Goal: Check status: Check status

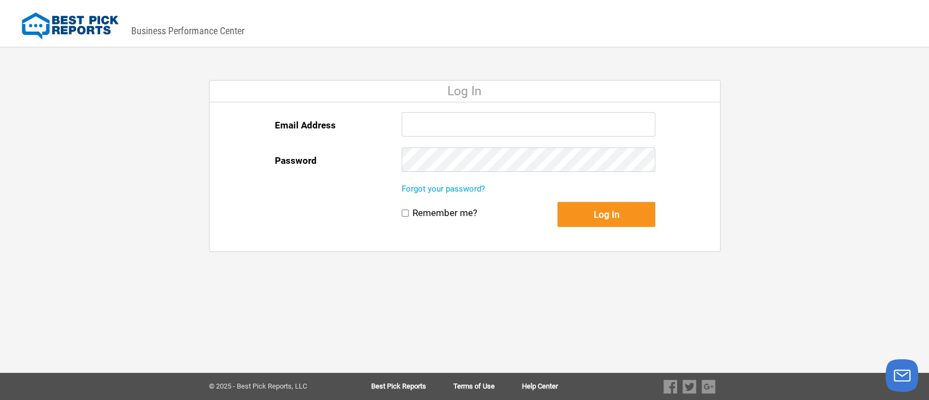
type input "llevine@bestpickreports.com"
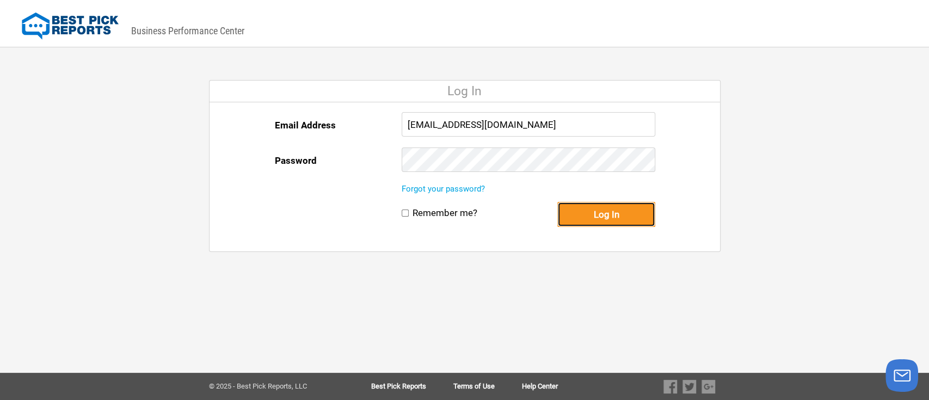
click at [609, 217] on button "Log In" at bounding box center [606, 214] width 98 height 25
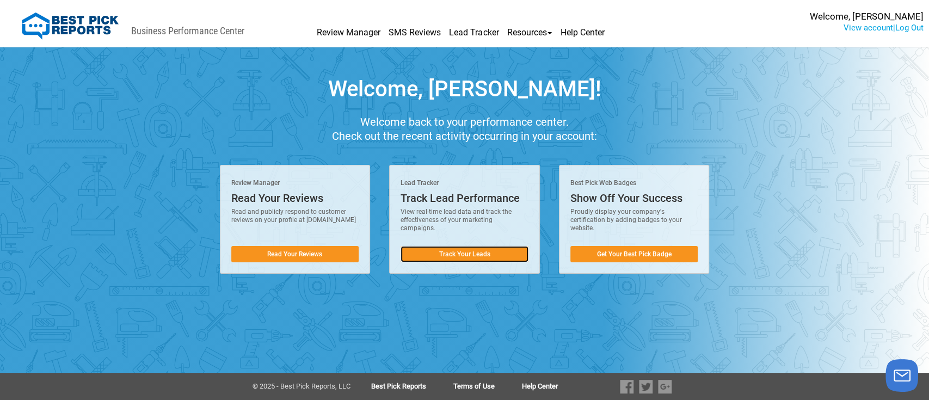
click at [458, 256] on link "Track Your Leads" at bounding box center [465, 254] width 128 height 16
click at [445, 257] on link "Track Your Leads" at bounding box center [465, 254] width 128 height 16
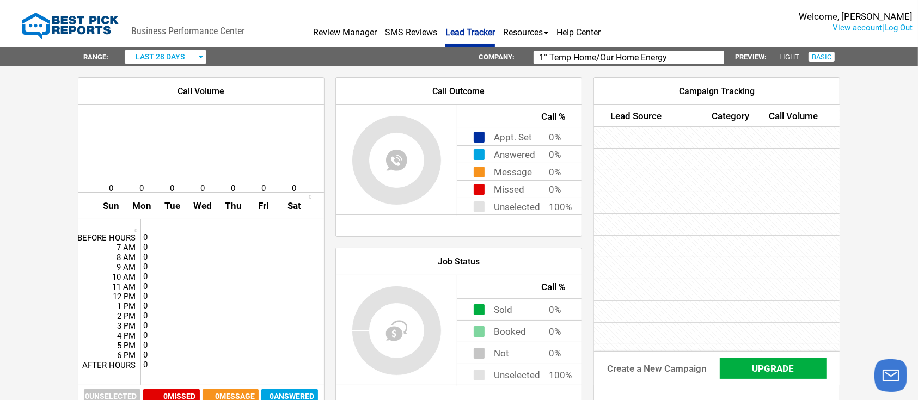
click at [668, 53] on input "1° Temp Home/Our Home Energy" at bounding box center [628, 58] width 190 height 14
type input "1"
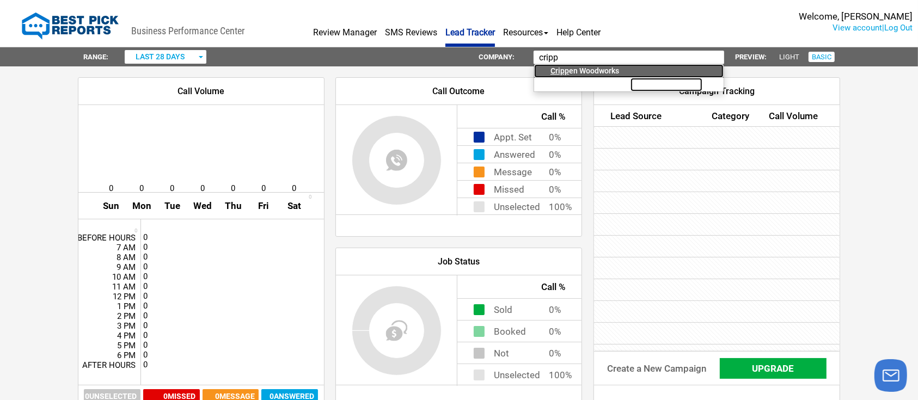
click at [605, 72] on div "Cripp en Woodworks" at bounding box center [597, 71] width 95 height 14
type input "[PERSON_NAME] Woodworks"
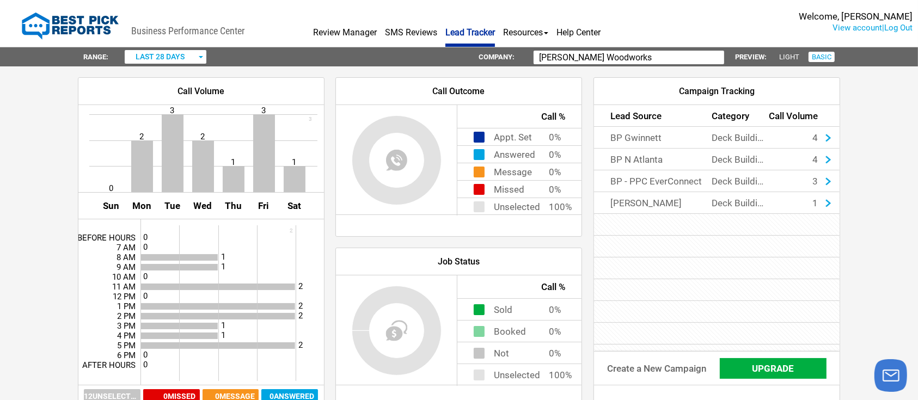
click at [202, 55] on div "button" at bounding box center [200, 57] width 5 height 14
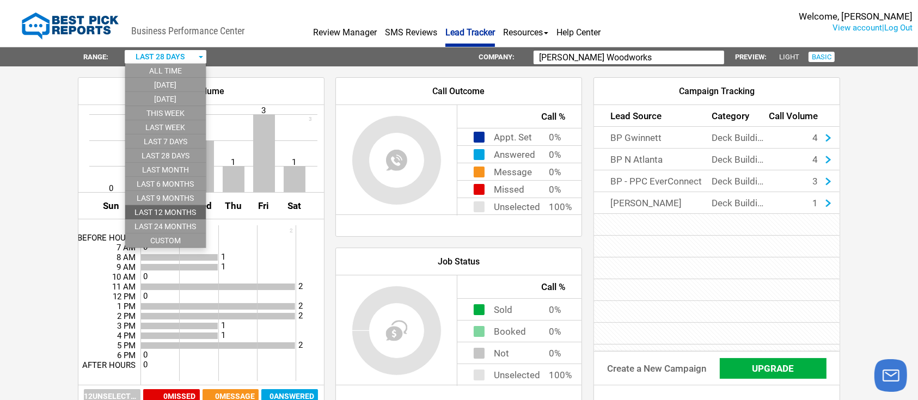
click at [187, 208] on li "last 12 months" at bounding box center [165, 212] width 81 height 14
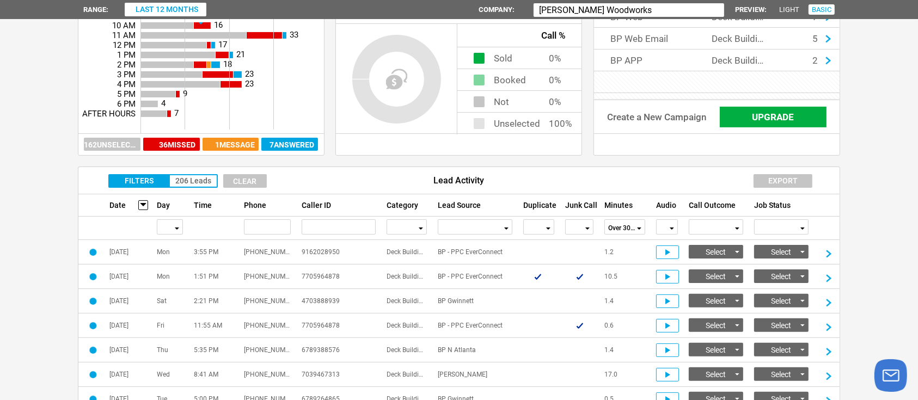
scroll to position [231, 0]
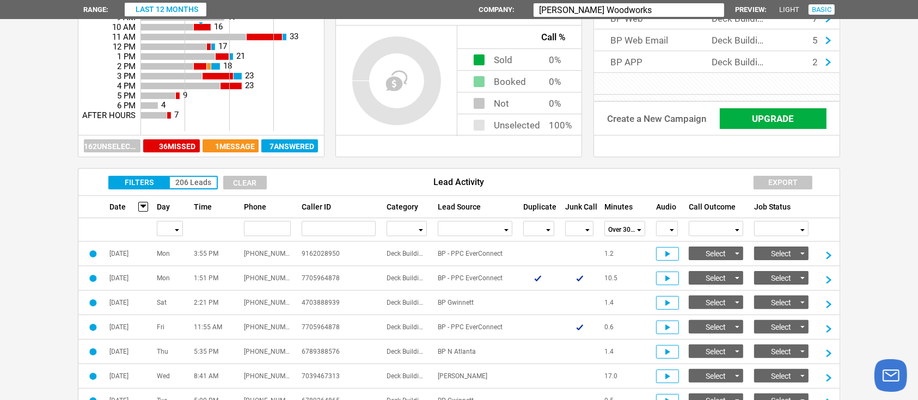
click at [550, 231] on button "button" at bounding box center [538, 228] width 31 height 15
click at [543, 268] on li "No" at bounding box center [539, 270] width 30 height 14
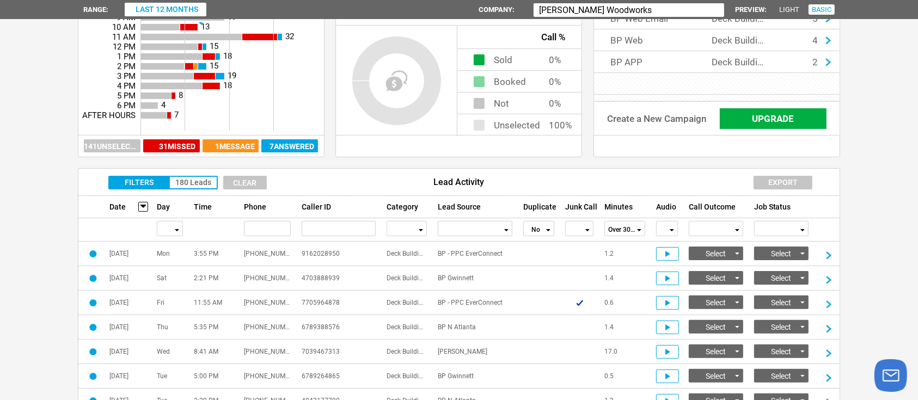
click at [548, 231] on div "button" at bounding box center [547, 229] width 5 height 15
click at [543, 269] on li "No" at bounding box center [539, 270] width 30 height 14
click at [587, 232] on div "button" at bounding box center [586, 229] width 5 height 15
click at [584, 265] on li "No" at bounding box center [578, 270] width 27 height 14
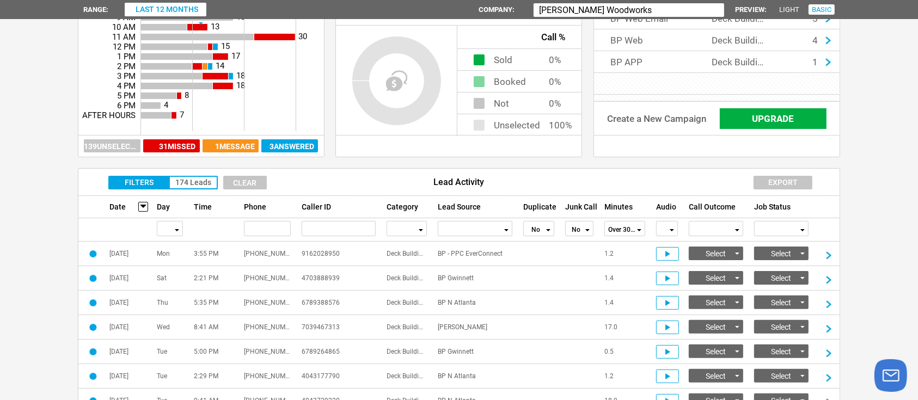
click at [588, 230] on span "button" at bounding box center [587, 230] width 4 height 2
click at [582, 239] on li at bounding box center [578, 242] width 27 height 14
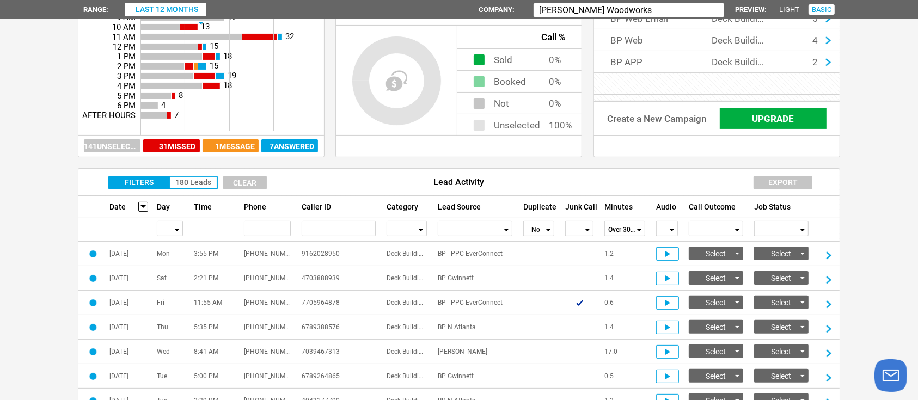
click at [548, 231] on div "button" at bounding box center [547, 229] width 5 height 15
click at [540, 239] on li at bounding box center [539, 242] width 30 height 14
